Goal: Task Accomplishment & Management: Manage account settings

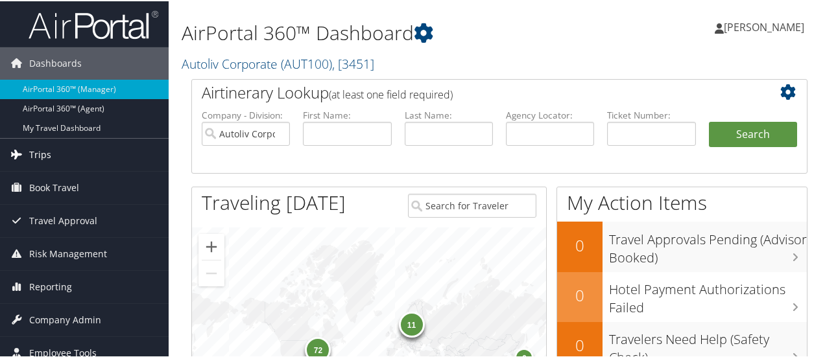
click at [54, 152] on link "Trips" at bounding box center [84, 154] width 169 height 32
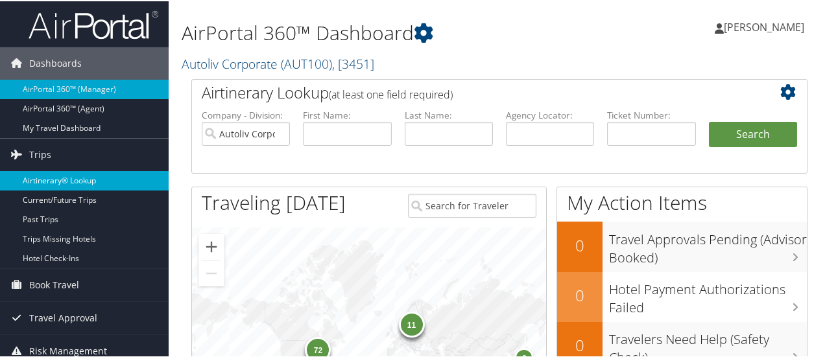
click at [67, 180] on link "Airtinerary® Lookup" at bounding box center [84, 179] width 169 height 19
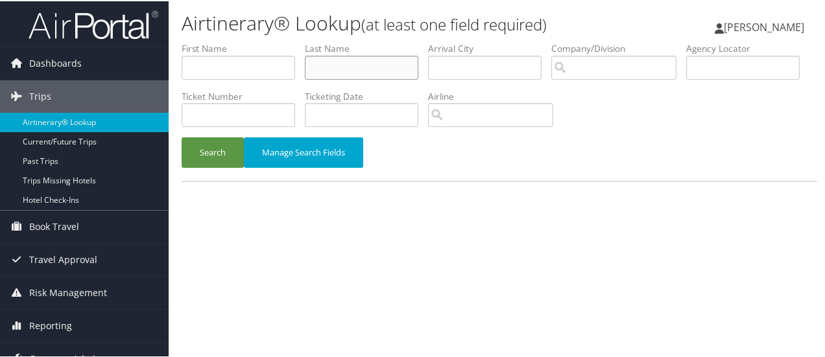
click at [384, 72] on input "text" at bounding box center [362, 66] width 114 height 24
type input "arjun"
click at [221, 158] on button "Search" at bounding box center [213, 151] width 62 height 30
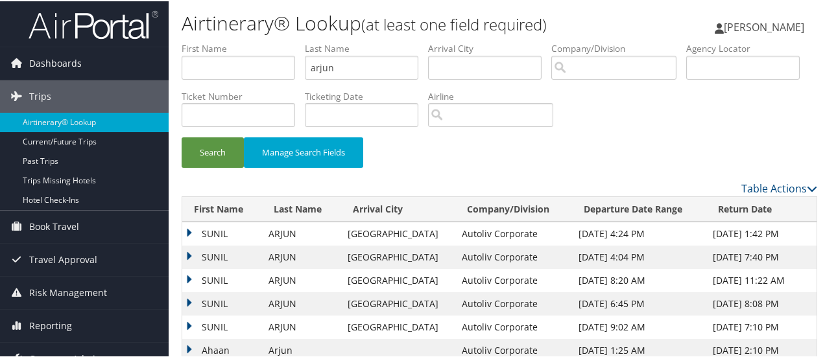
click at [187, 253] on td "SUNIL" at bounding box center [222, 256] width 80 height 23
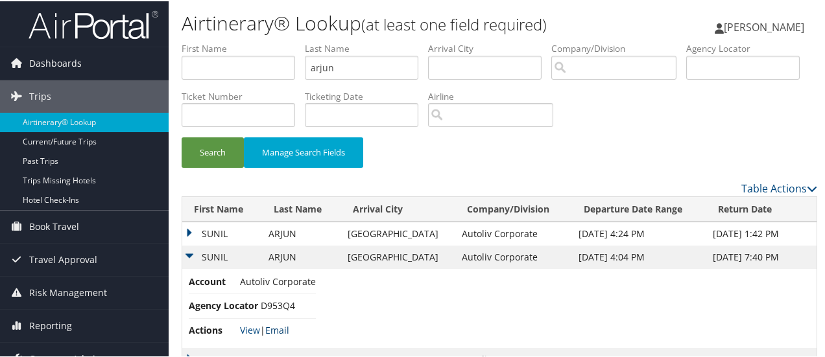
click at [285, 330] on link "Email" at bounding box center [277, 329] width 24 height 12
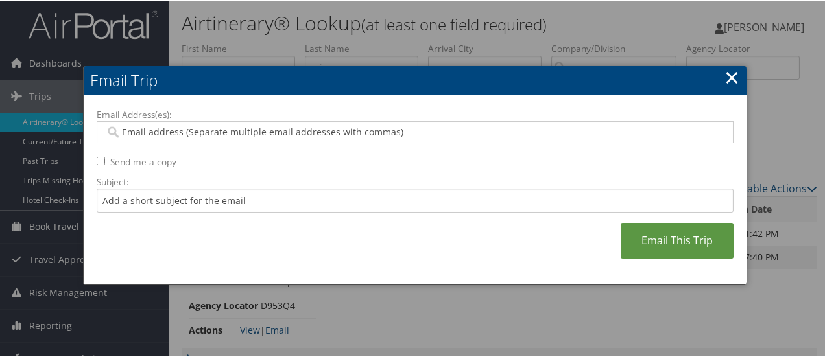
click at [206, 134] on input "Email Address(es):" at bounding box center [415, 131] width 621 height 13
type input "deb"
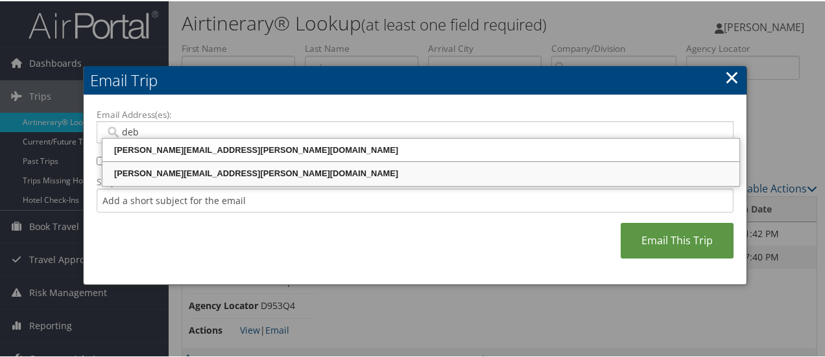
click at [182, 176] on div "[PERSON_NAME][EMAIL_ADDRESS][PERSON_NAME][DOMAIN_NAME]" at bounding box center [420, 172] width 633 height 13
type input "[PERSON_NAME][EMAIL_ADDRESS][PERSON_NAME][DOMAIN_NAME]"
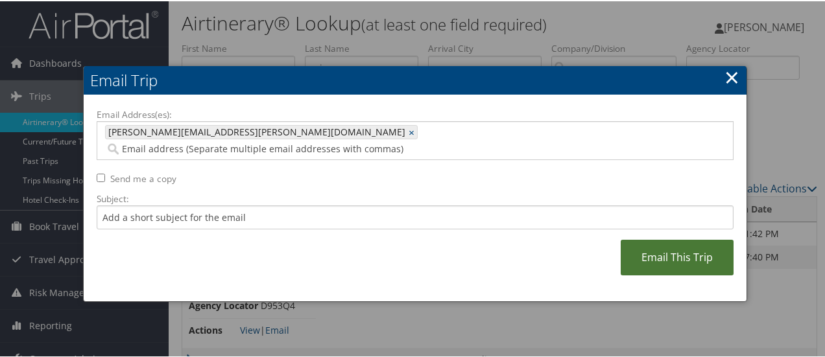
click at [677, 240] on link "Email This Trip" at bounding box center [677, 257] width 113 height 36
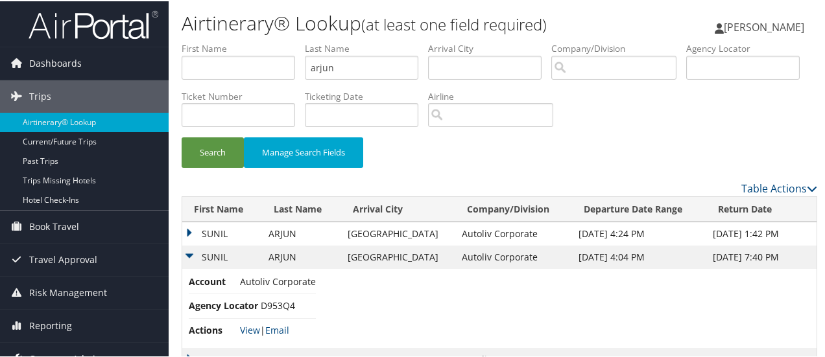
click at [114, 348] on link "Company Admin" at bounding box center [84, 358] width 169 height 32
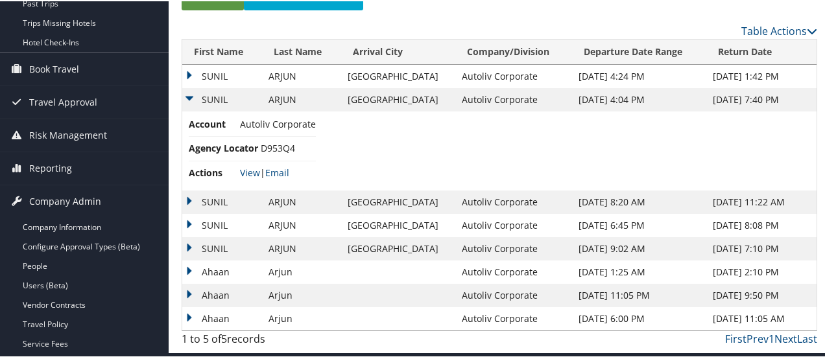
scroll to position [160, 0]
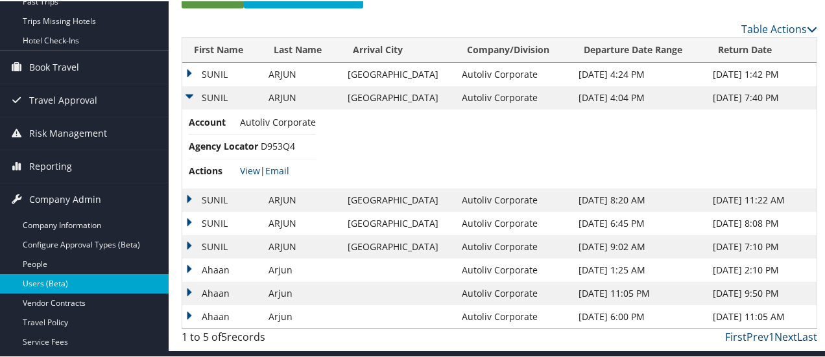
click at [95, 279] on link "Users (Beta)" at bounding box center [84, 282] width 169 height 19
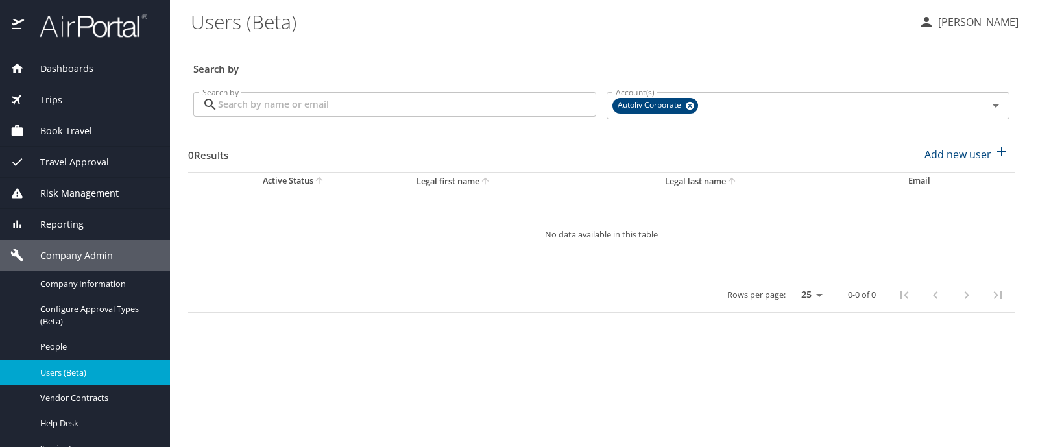
click at [306, 108] on input "Search by" at bounding box center [407, 104] width 378 height 25
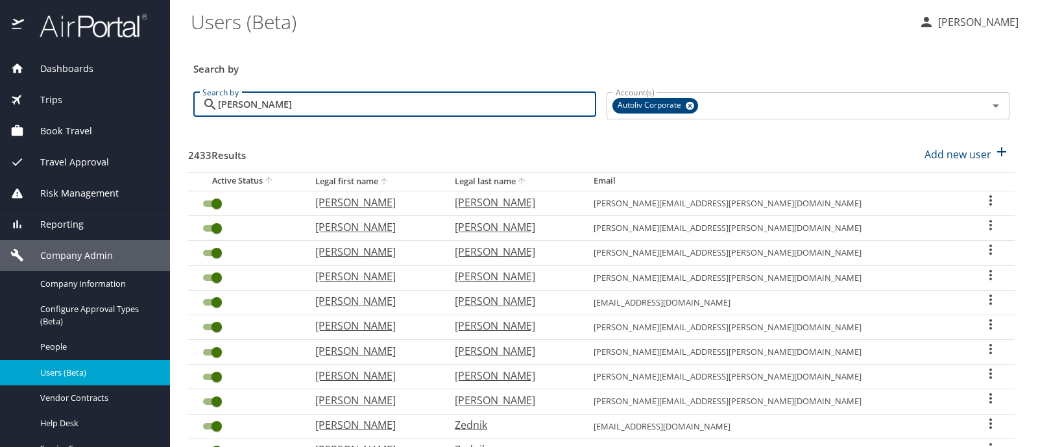
type input "nehilla"
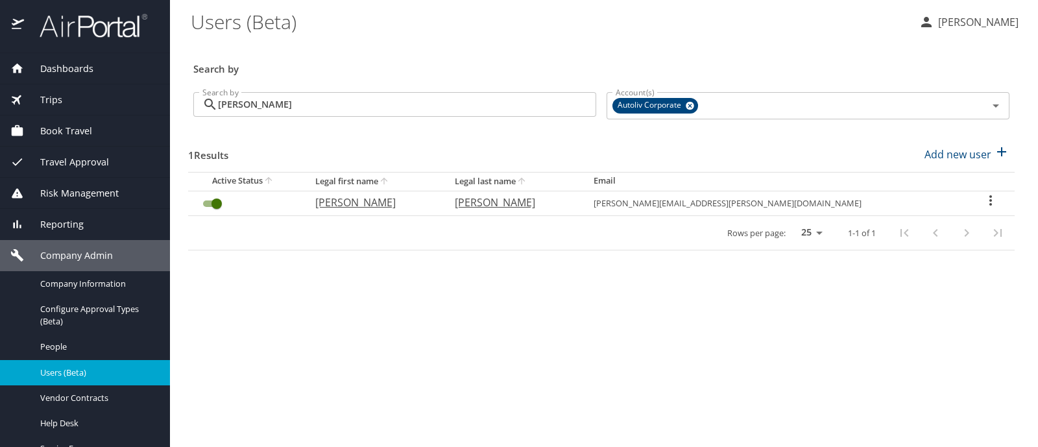
click at [989, 202] on icon "User Search Table" at bounding box center [991, 201] width 16 height 16
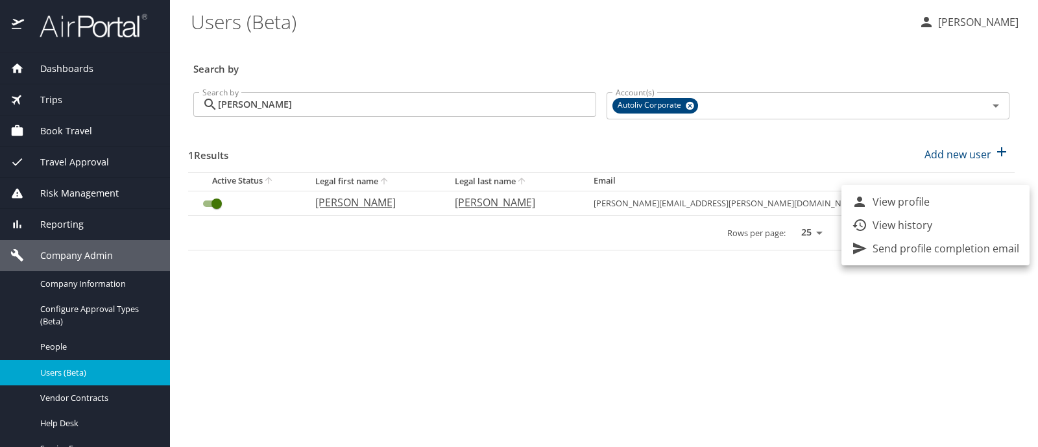
click at [915, 202] on p "View profile" at bounding box center [900, 202] width 57 height 16
select select "US"
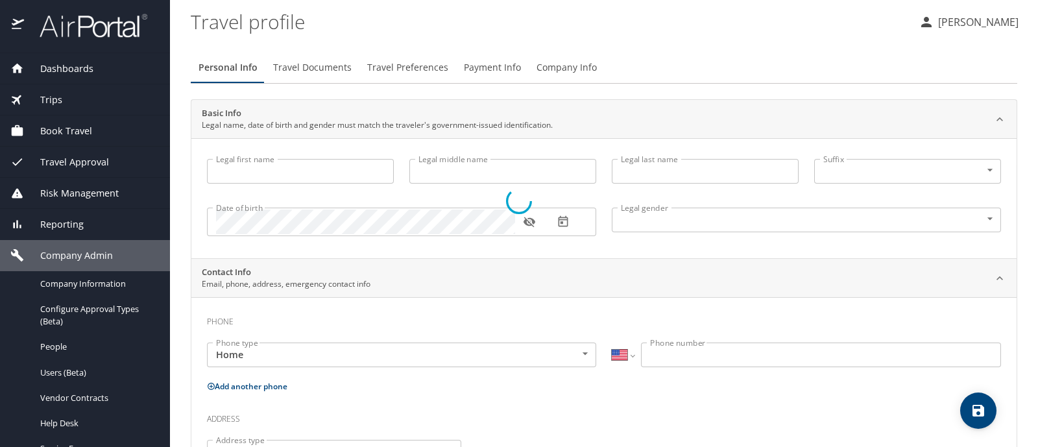
type input "Kevin"
type input "Stephen"
type input "Nehilla"
type input "Male"
select select "SC"
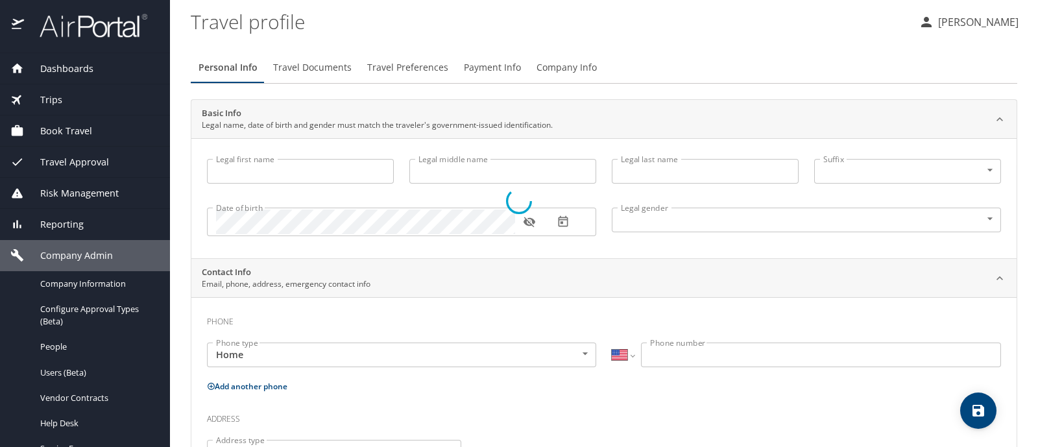
select select "SC"
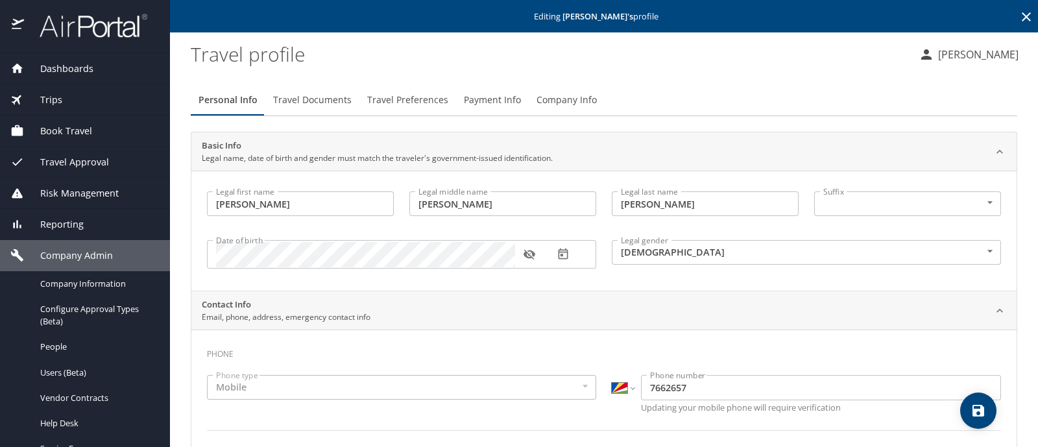
click at [499, 104] on span "Payment Info" at bounding box center [492, 100] width 57 height 16
